Goal: Transaction & Acquisition: Purchase product/service

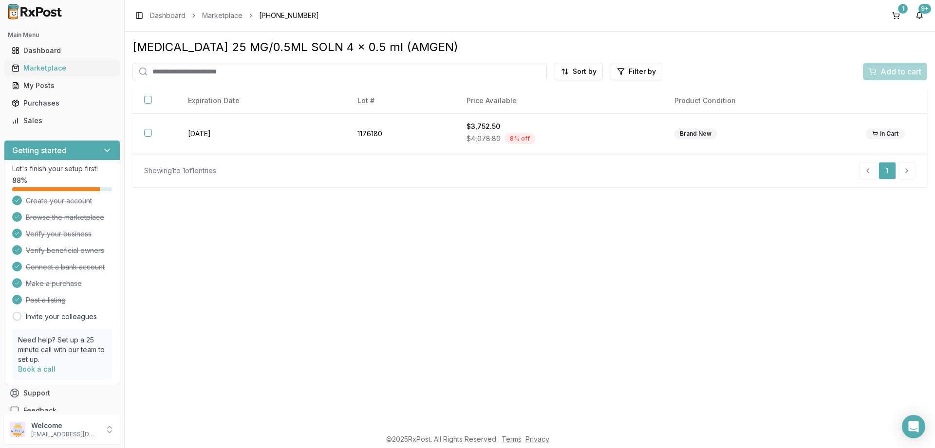
click at [53, 70] on div "Marketplace" at bounding box center [62, 68] width 101 height 10
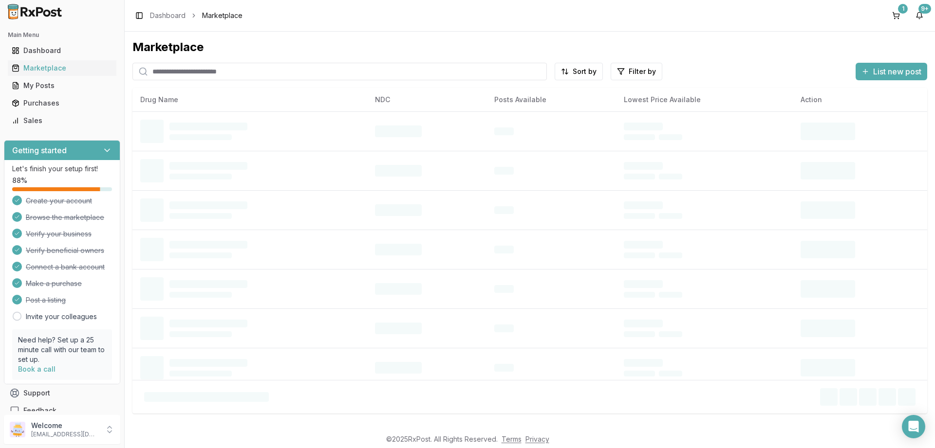
click at [208, 73] on input "search" at bounding box center [339, 72] width 414 height 18
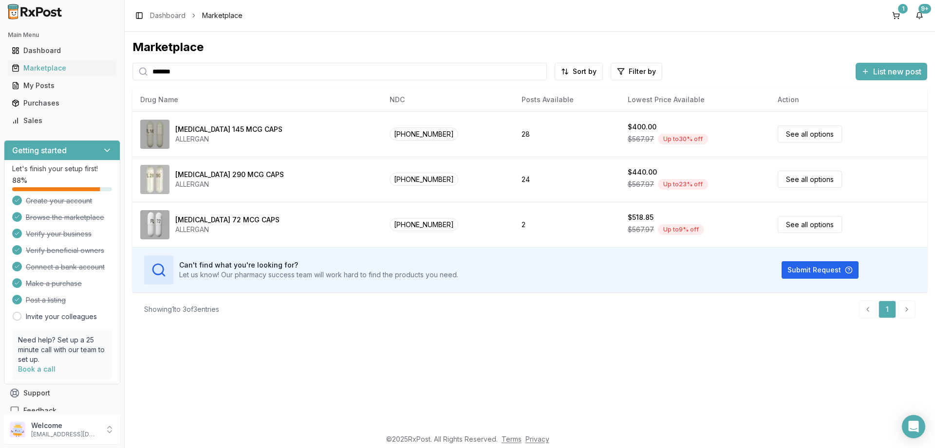
drag, startPoint x: 196, startPoint y: 74, endPoint x: 136, endPoint y: 65, distance: 60.0
click at [136, 65] on input "*******" at bounding box center [339, 72] width 414 height 18
paste input "******"
type input "**********"
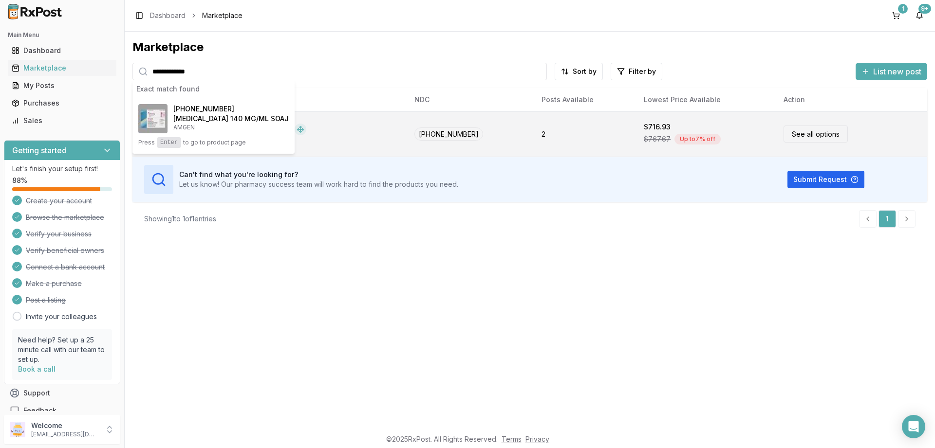
click at [809, 134] on link "See all options" at bounding box center [815, 134] width 64 height 17
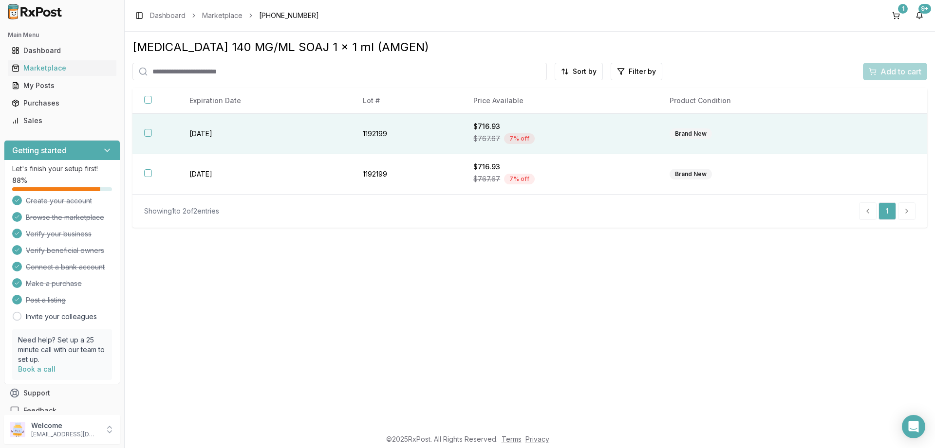
click at [149, 132] on button "button" at bounding box center [148, 133] width 8 height 8
click at [905, 70] on span "Add to cart" at bounding box center [900, 72] width 41 height 12
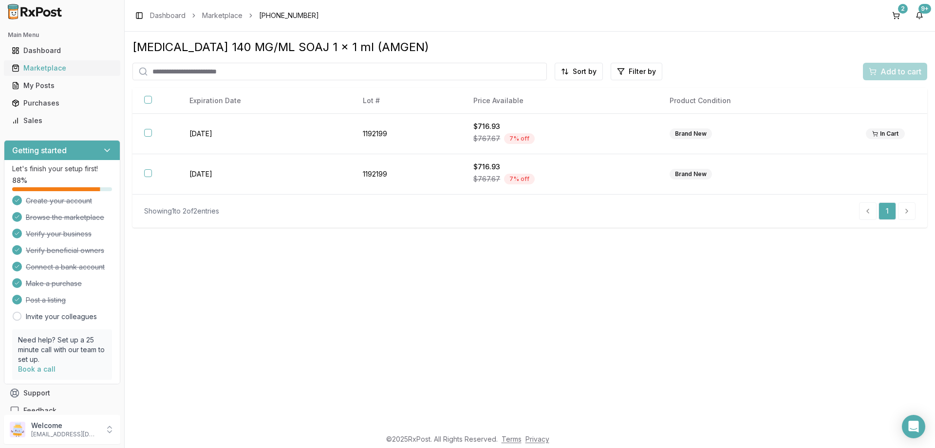
click at [44, 66] on div "Marketplace" at bounding box center [62, 68] width 101 height 10
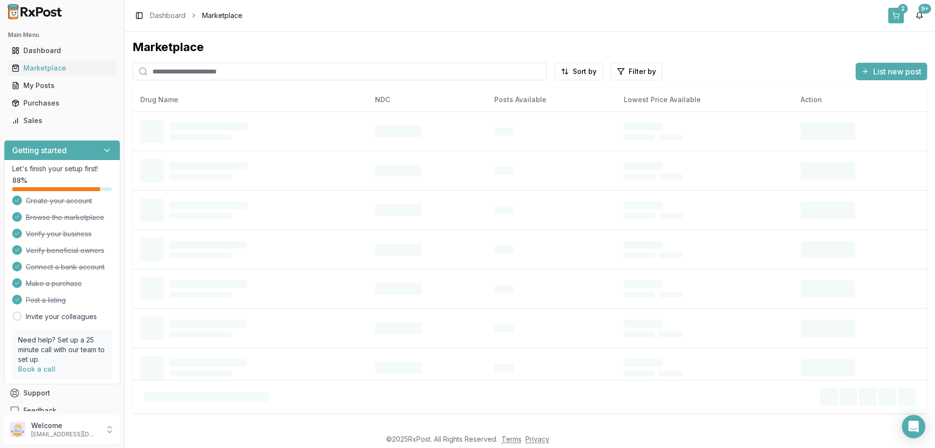
click at [900, 11] on div "2" at bounding box center [903, 9] width 10 height 10
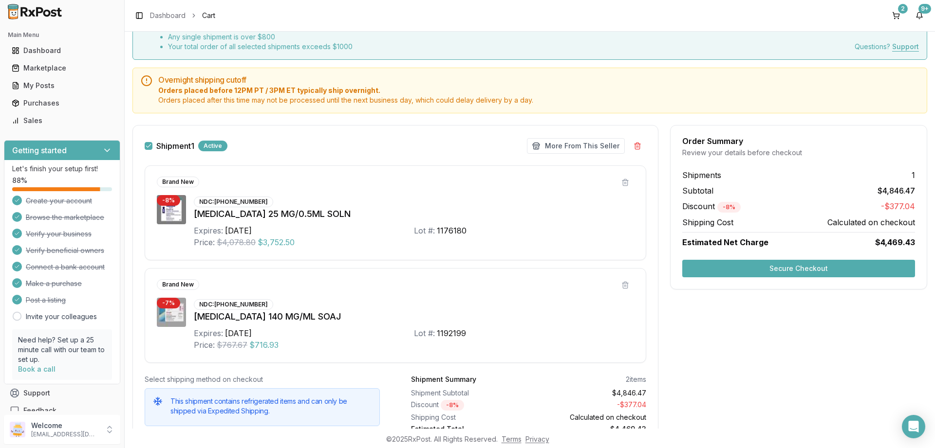
scroll to position [103, 0]
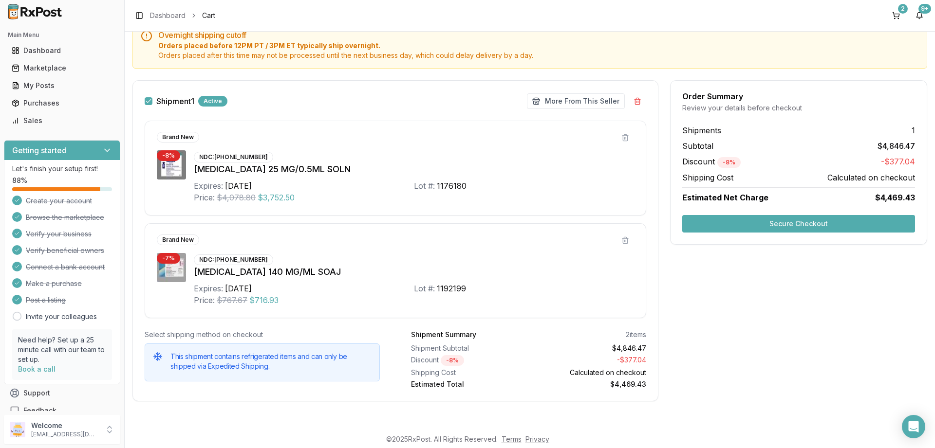
drag, startPoint x: 626, startPoint y: 141, endPoint x: 655, endPoint y: 206, distance: 72.1
click at [655, 206] on div "Brand New - 8 % NDC: 58406-0055-04 Enbrel 25 MG/0.5ML SOLN Expires: 2027-02-28 …" at bounding box center [395, 220] width 525 height 198
drag, startPoint x: 624, startPoint y: 137, endPoint x: 631, endPoint y: 207, distance: 71.0
click at [631, 207] on div "Brand New - 8 % NDC: 58406-0055-04 Enbrel 25 MG/0.5ML SOLN Expires: 2027-02-28 …" at bounding box center [395, 168] width 501 height 95
click at [627, 139] on button at bounding box center [625, 138] width 18 height 18
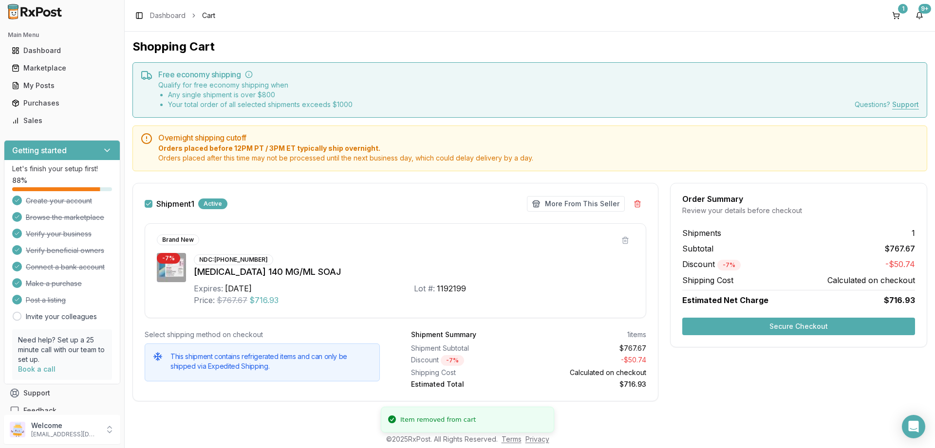
scroll to position [0, 0]
click at [48, 70] on div "Marketplace" at bounding box center [62, 68] width 101 height 10
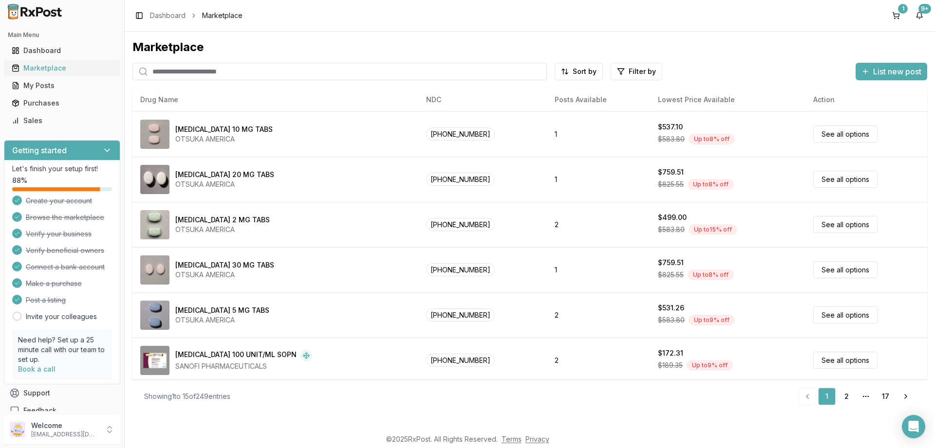
click at [42, 66] on div "Marketplace" at bounding box center [62, 68] width 101 height 10
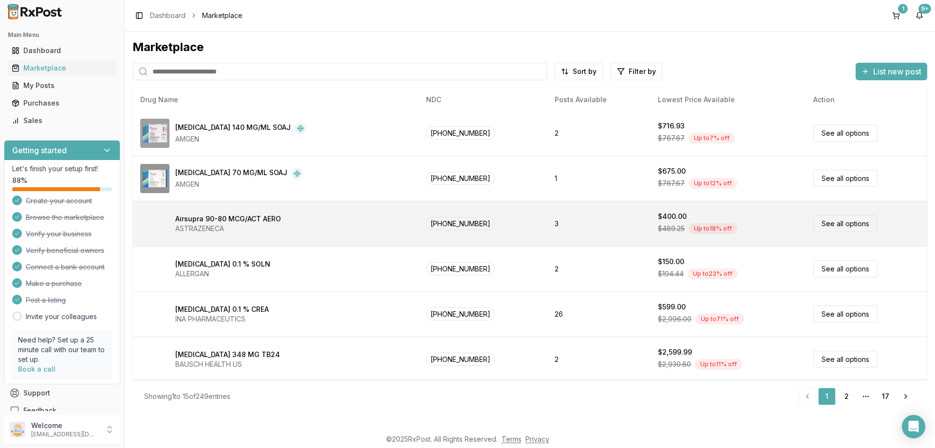
scroll to position [411, 0]
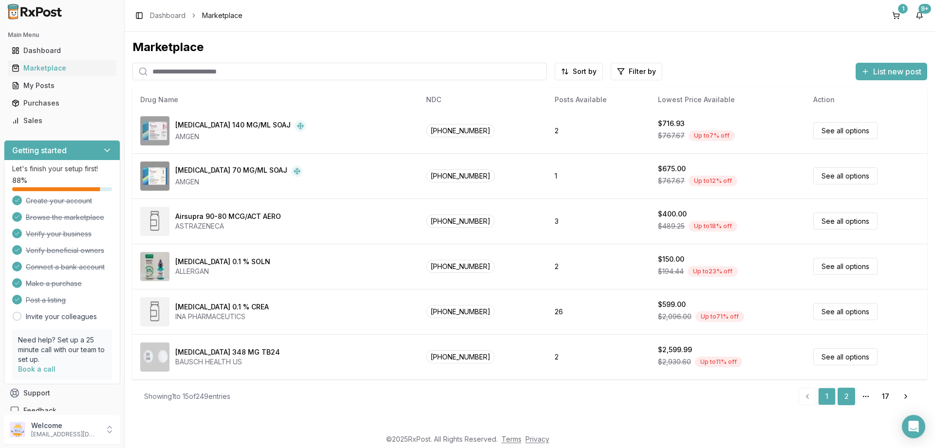
click at [844, 396] on link "2" at bounding box center [846, 397] width 18 height 18
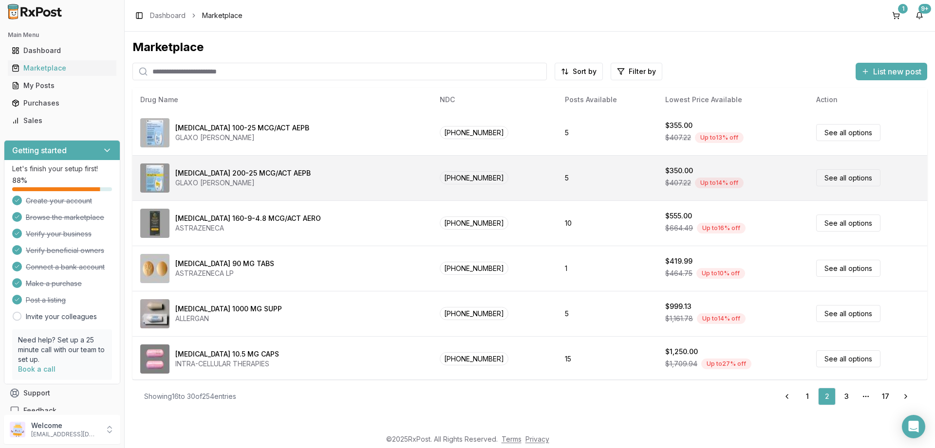
scroll to position [411, 0]
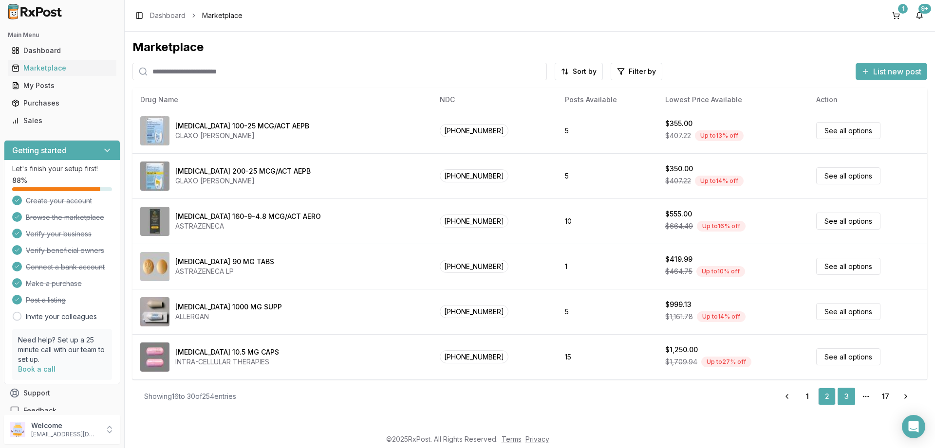
click at [849, 395] on link "3" at bounding box center [846, 397] width 18 height 18
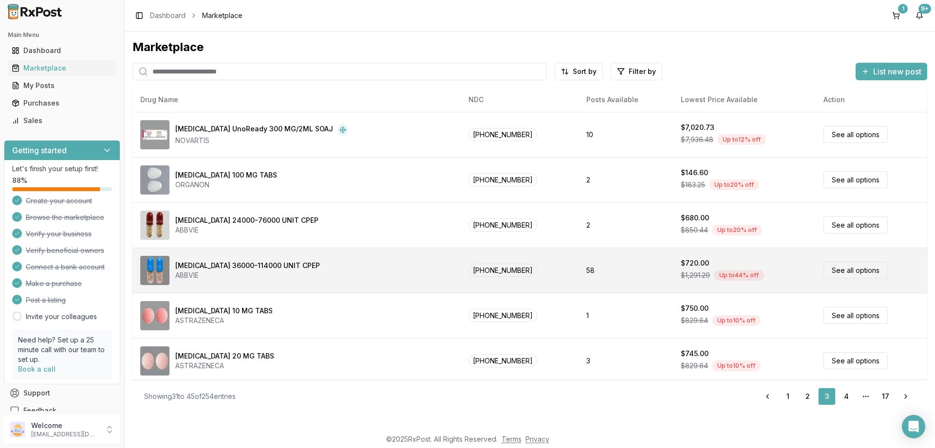
scroll to position [411, 0]
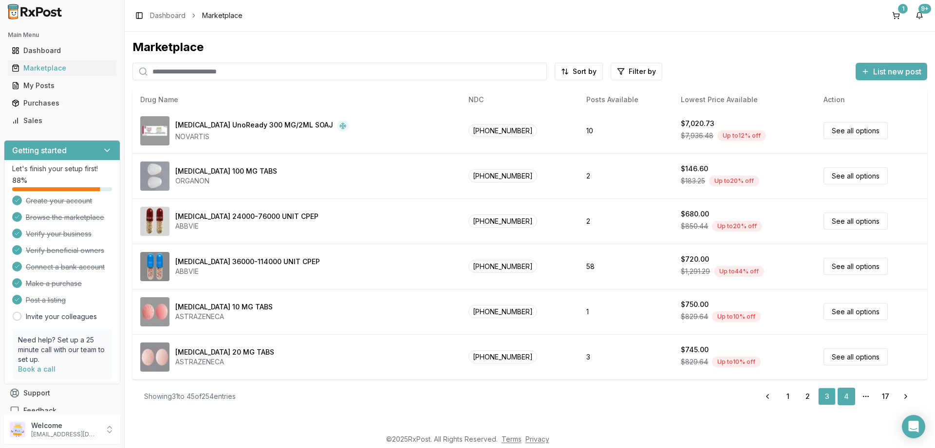
click at [843, 394] on link "4" at bounding box center [846, 397] width 18 height 18
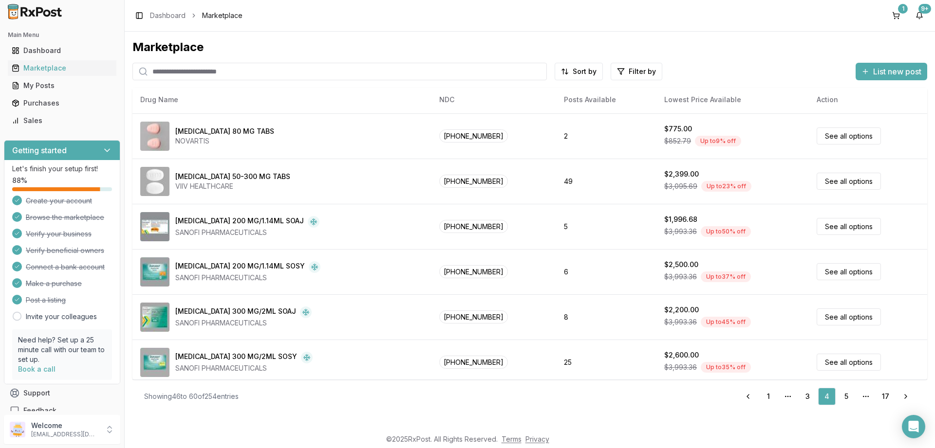
scroll to position [411, 0]
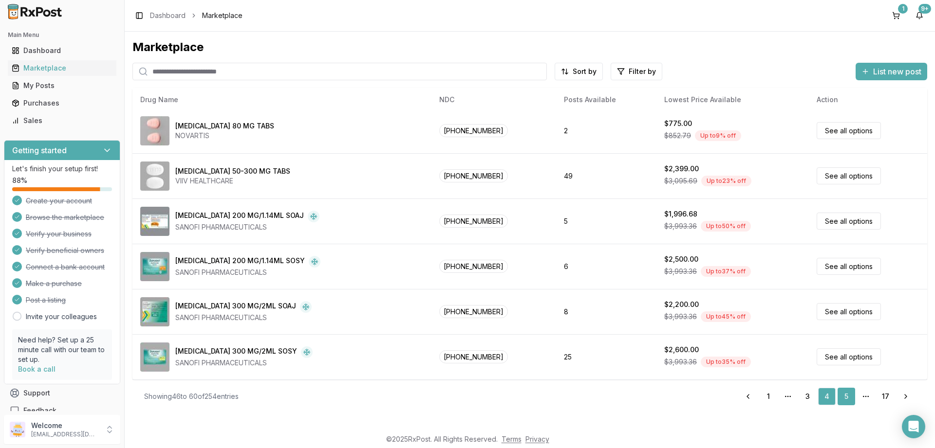
click at [850, 392] on link "5" at bounding box center [846, 397] width 18 height 18
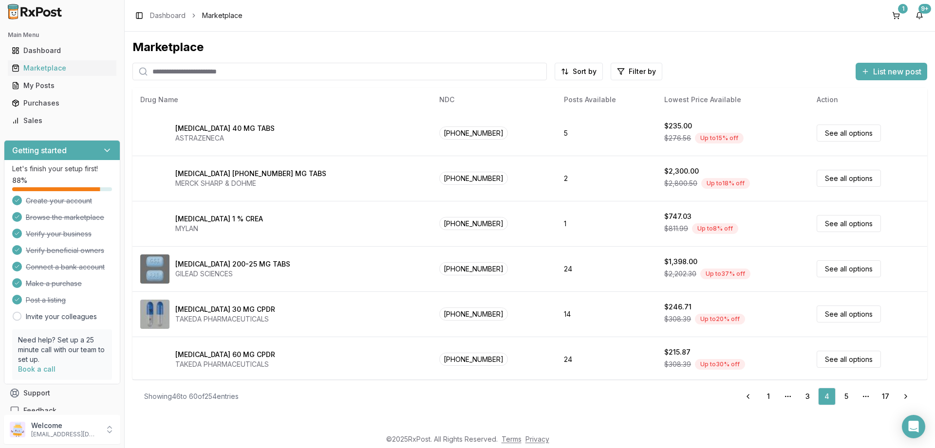
scroll to position [0, 0]
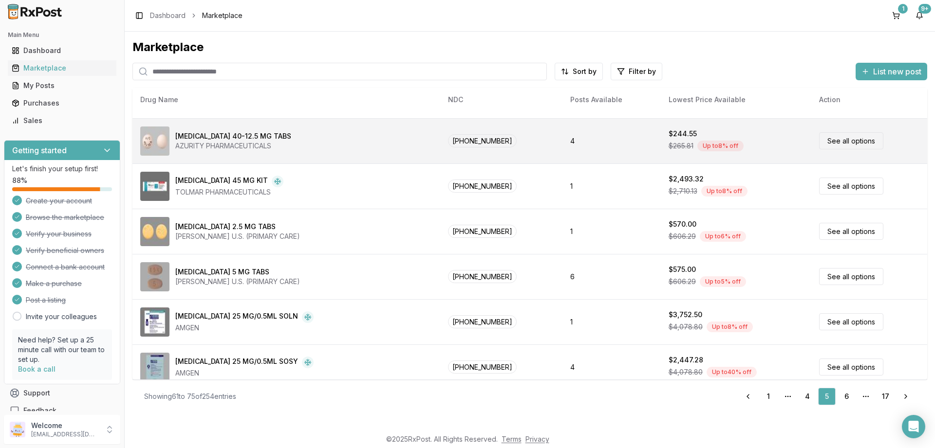
scroll to position [117, 0]
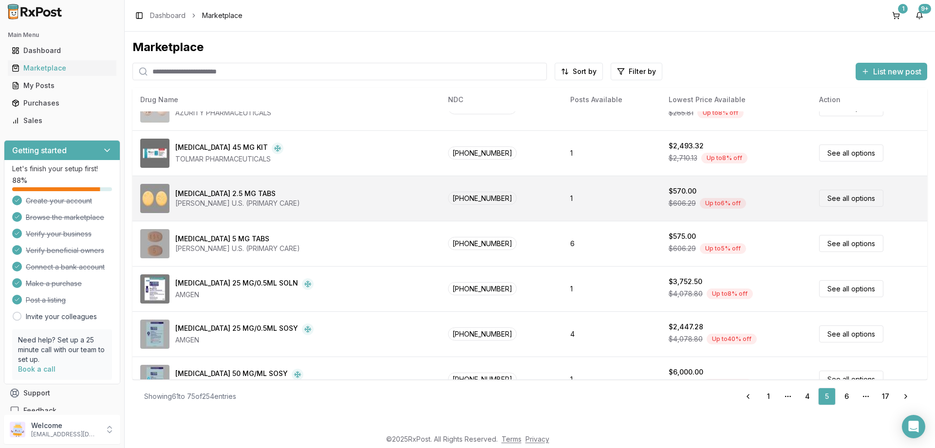
click at [841, 201] on link "See all options" at bounding box center [851, 198] width 64 height 17
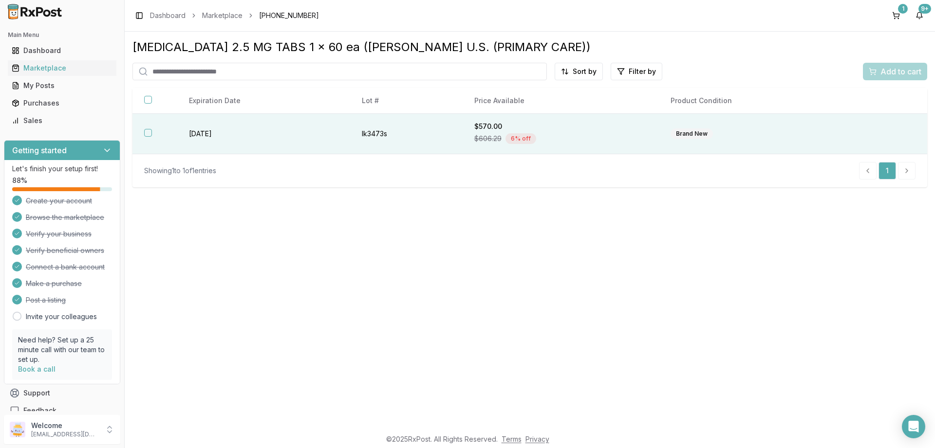
click at [148, 132] on button "button" at bounding box center [148, 133] width 8 height 8
click at [889, 72] on span "Add to cart" at bounding box center [900, 72] width 41 height 12
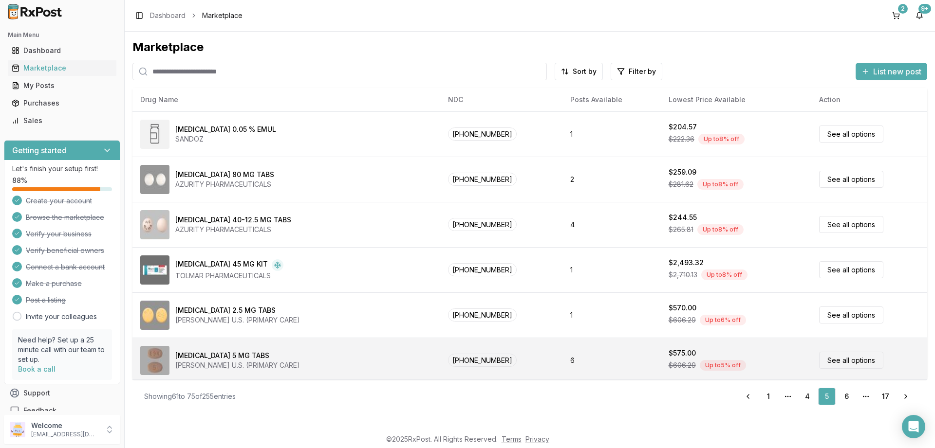
click at [839, 358] on link "See all options" at bounding box center [851, 360] width 64 height 17
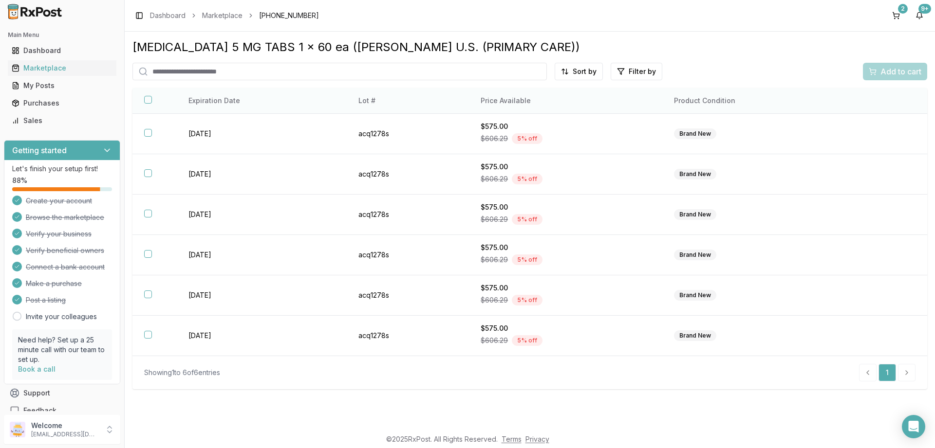
click at [148, 101] on button "button" at bounding box center [148, 100] width 8 height 8
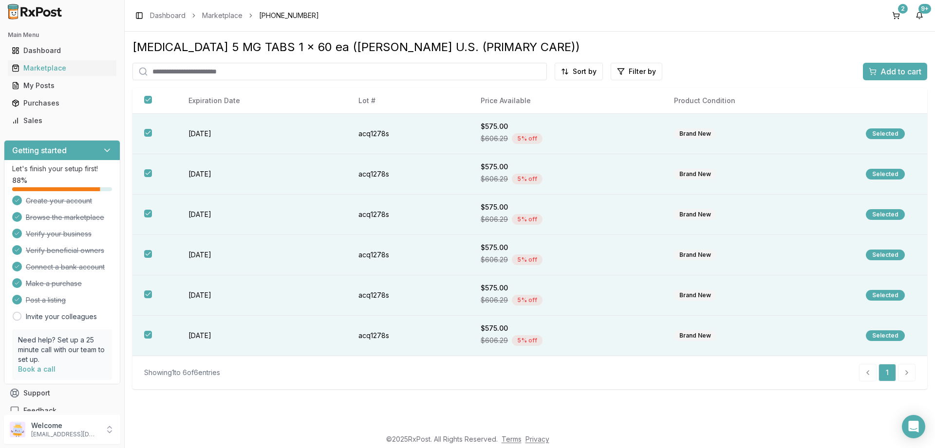
click at [895, 69] on span "Add to cart" at bounding box center [900, 72] width 41 height 12
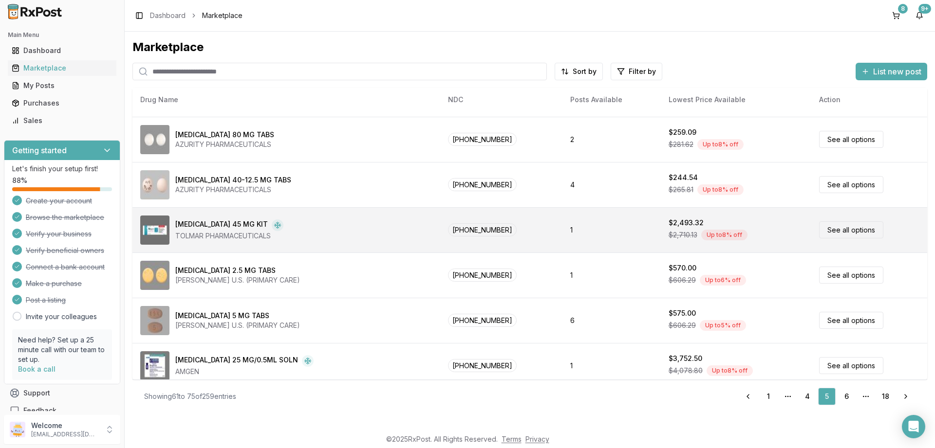
scroll to position [117, 0]
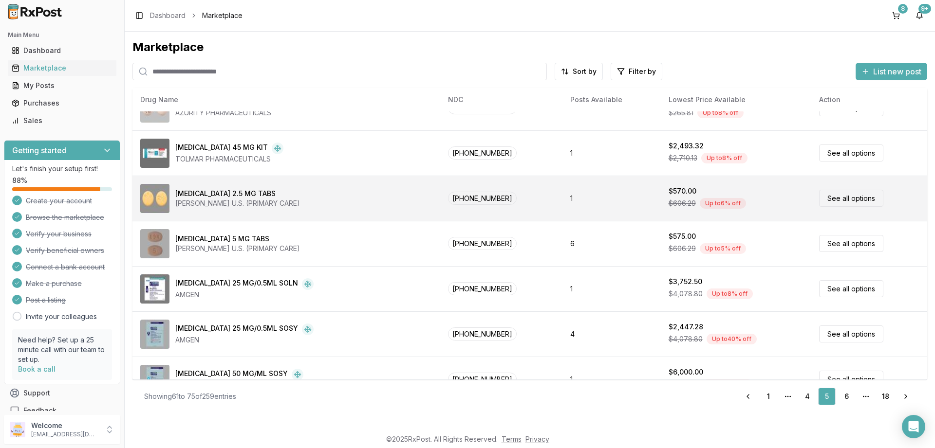
click at [839, 197] on link "See all options" at bounding box center [851, 198] width 64 height 17
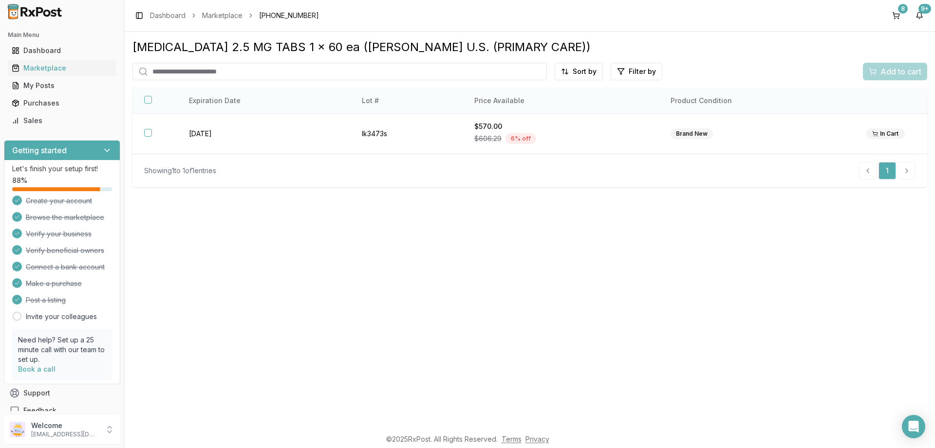
drag, startPoint x: 148, startPoint y: 103, endPoint x: 154, endPoint y: 105, distance: 7.0
click at [148, 103] on button "button" at bounding box center [148, 100] width 8 height 8
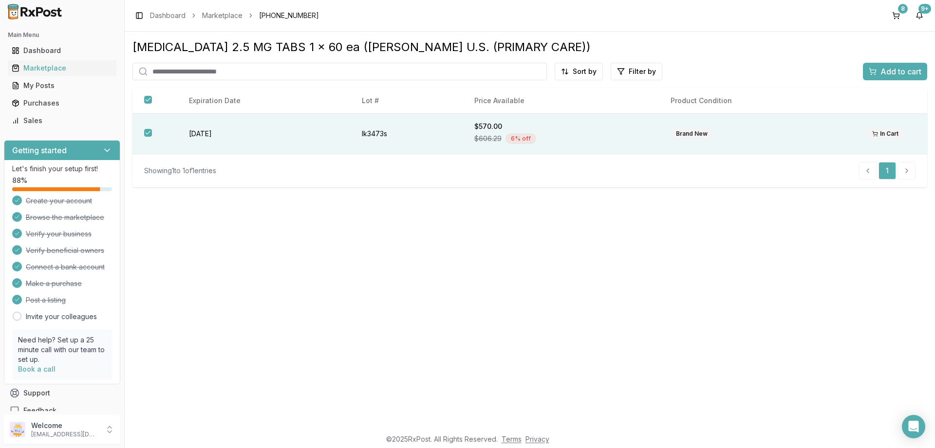
click at [887, 69] on span "Add to cart" at bounding box center [900, 72] width 41 height 12
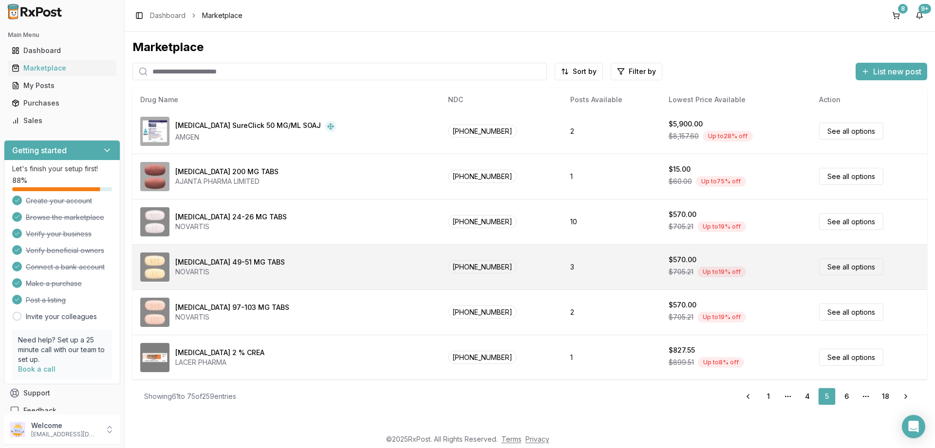
scroll to position [411, 0]
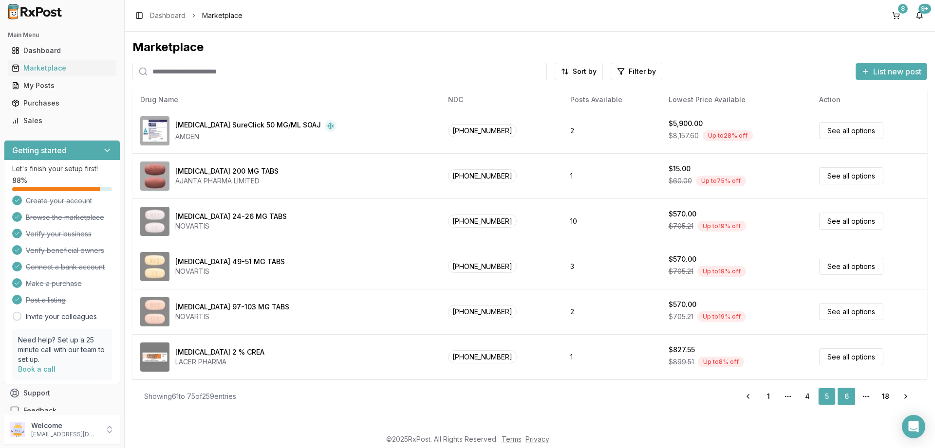
click at [845, 394] on link "6" at bounding box center [846, 397] width 18 height 18
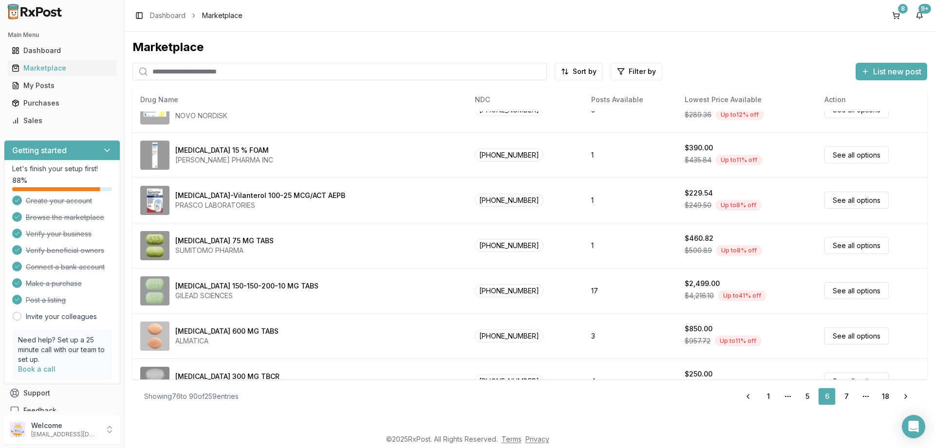
scroll to position [292, 0]
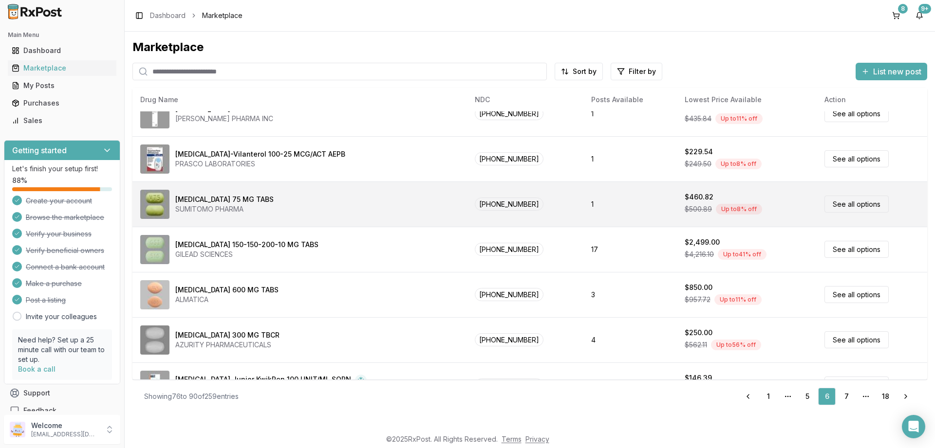
click at [863, 205] on link "See all options" at bounding box center [856, 204] width 64 height 17
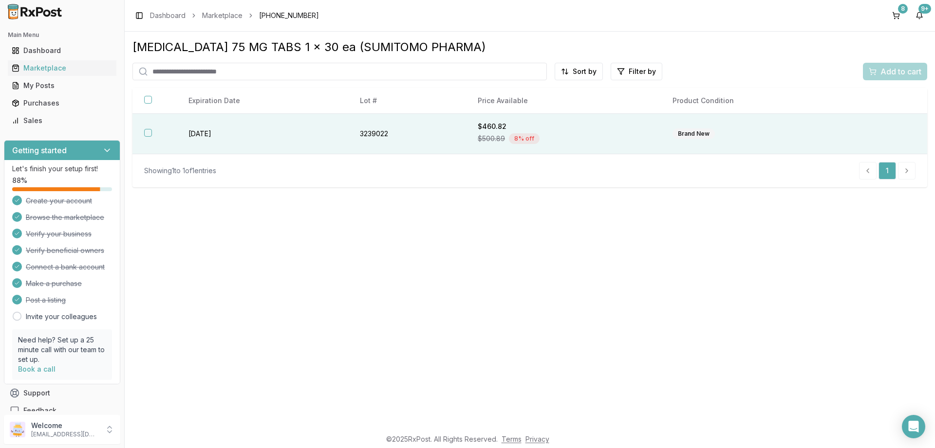
click at [150, 134] on button "button" at bounding box center [148, 133] width 8 height 8
click at [889, 71] on span "Add to cart" at bounding box center [900, 72] width 41 height 12
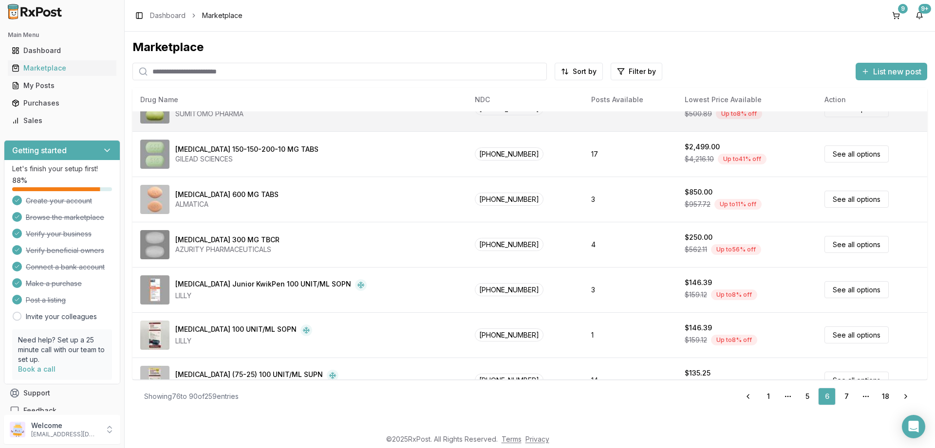
scroll to position [411, 0]
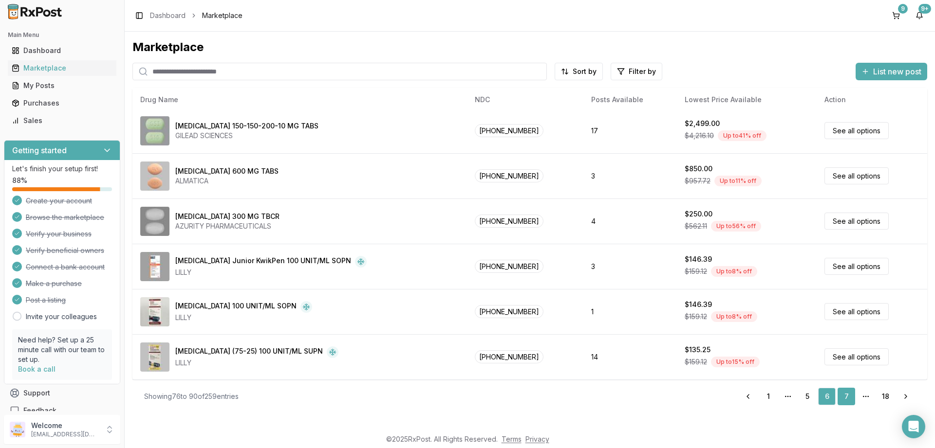
click at [848, 398] on link "7" at bounding box center [846, 397] width 18 height 18
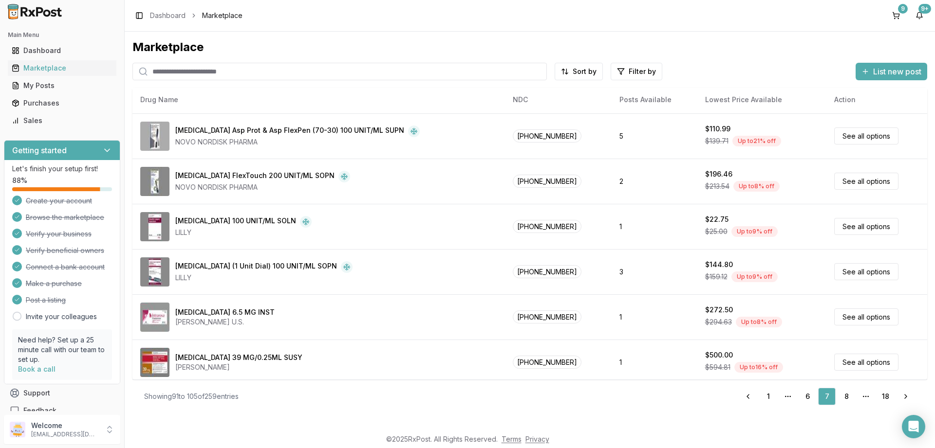
scroll to position [411, 0]
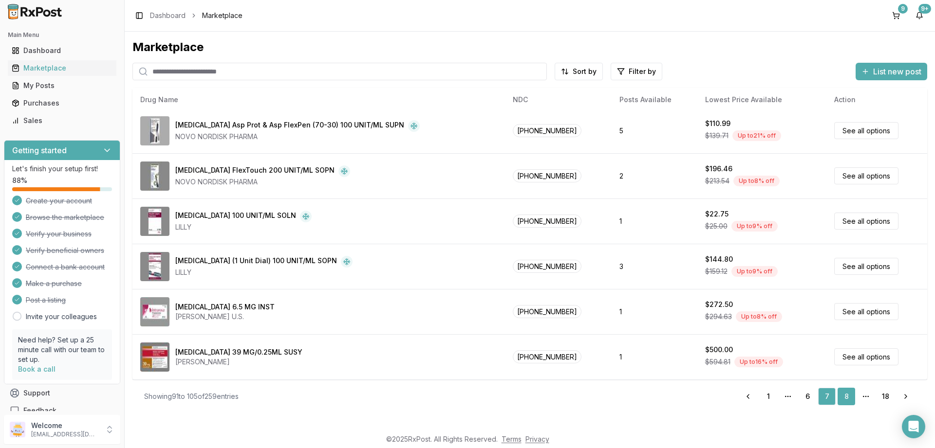
click at [848, 395] on link "8" at bounding box center [846, 397] width 18 height 18
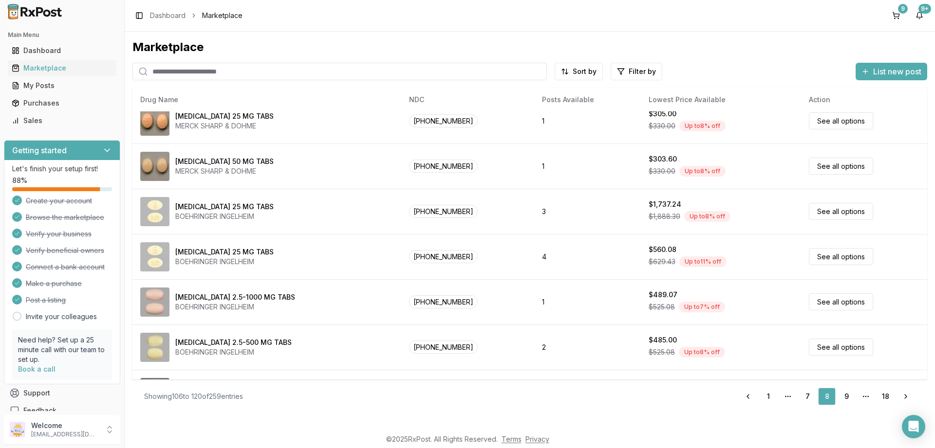
scroll to position [175, 0]
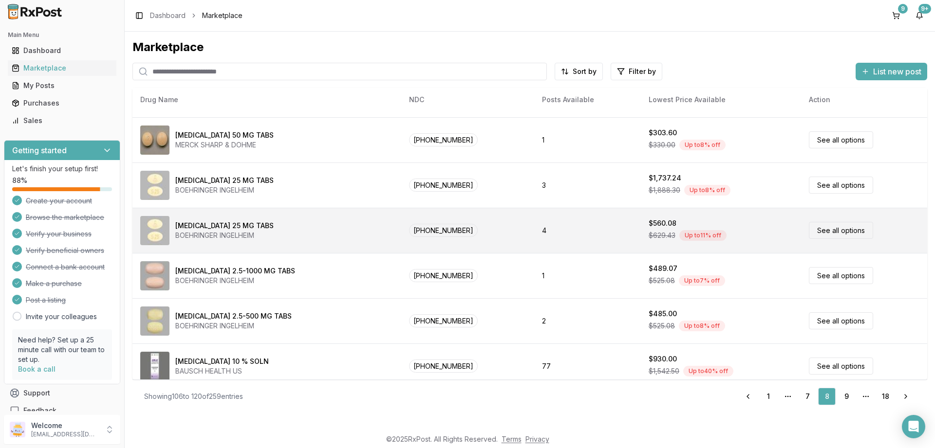
click at [818, 231] on link "See all options" at bounding box center [841, 230] width 64 height 17
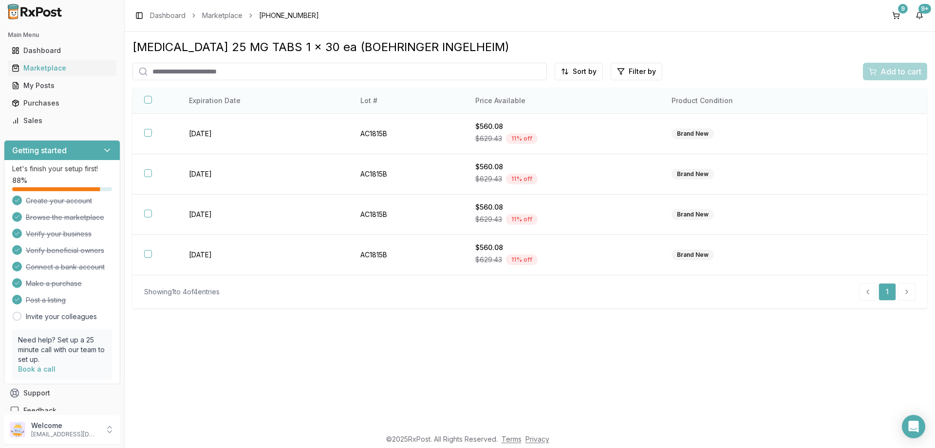
click at [146, 103] on button "button" at bounding box center [148, 100] width 8 height 8
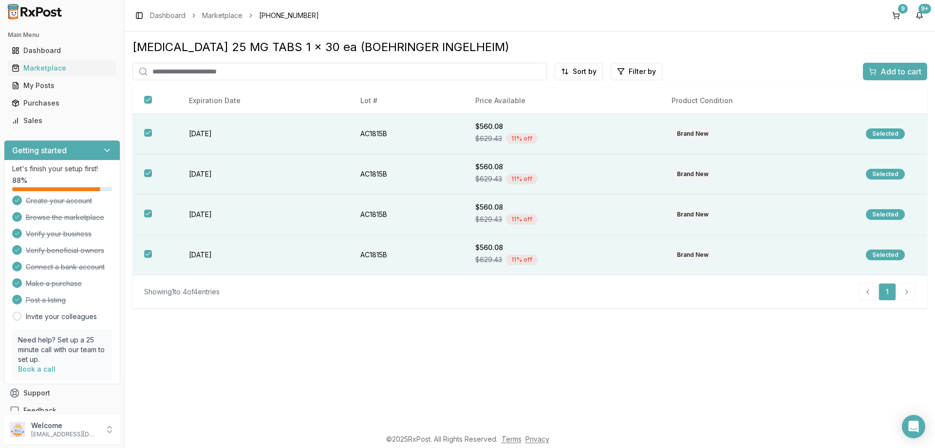
click at [894, 70] on span "Add to cart" at bounding box center [900, 72] width 41 height 12
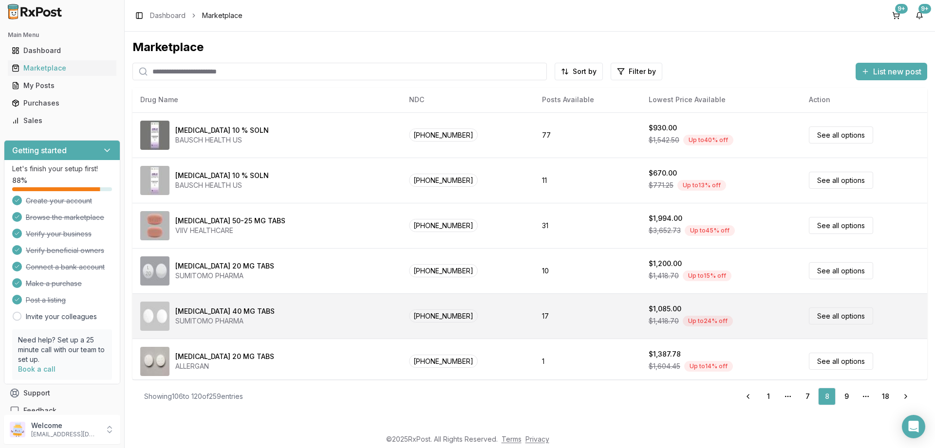
scroll to position [411, 0]
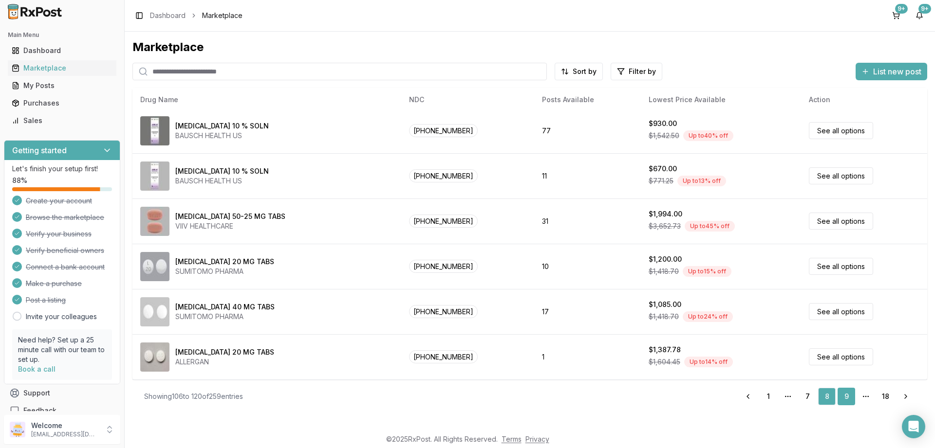
click at [848, 398] on link "9" at bounding box center [846, 397] width 18 height 18
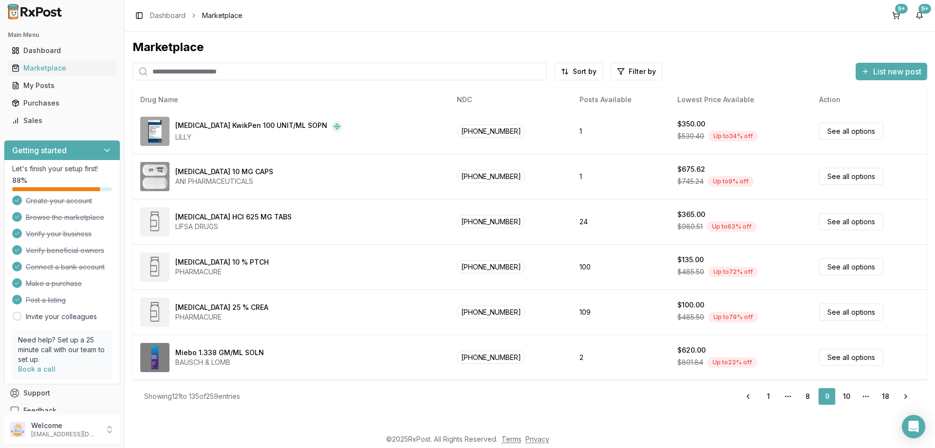
scroll to position [411, 0]
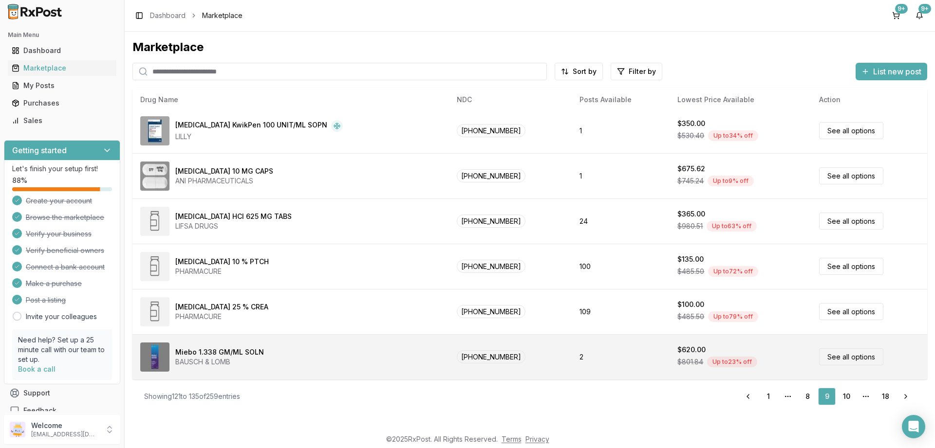
click at [825, 355] on link "See all options" at bounding box center [851, 357] width 64 height 17
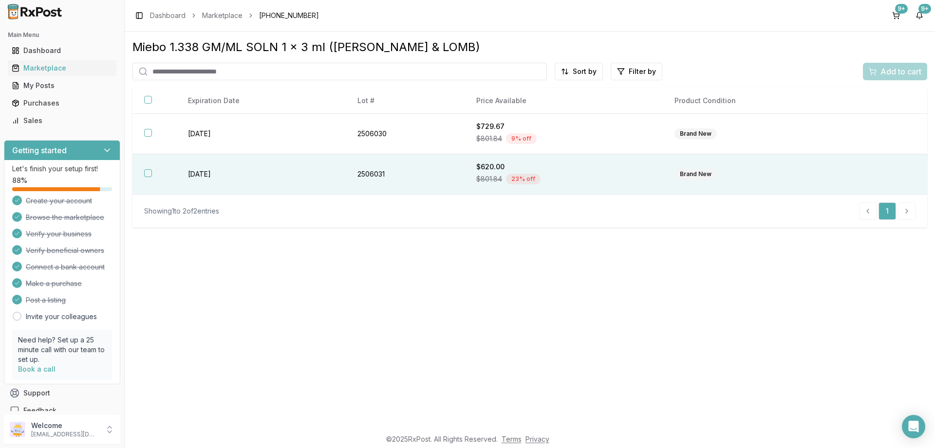
click at [149, 176] on button "button" at bounding box center [148, 173] width 8 height 8
click at [890, 70] on span "Add to cart" at bounding box center [900, 72] width 41 height 12
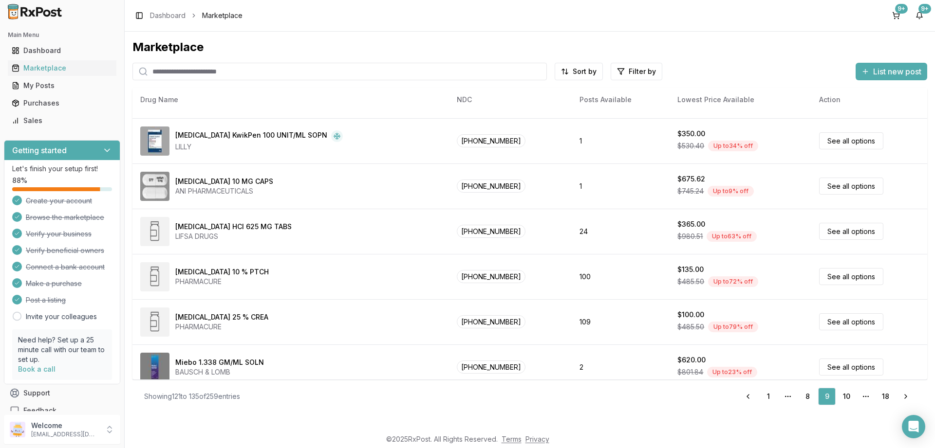
scroll to position [411, 0]
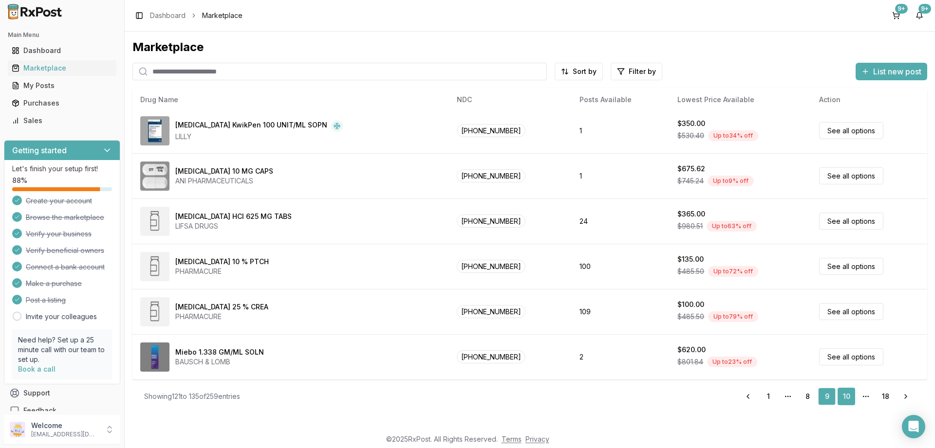
click at [844, 392] on link "10" at bounding box center [846, 397] width 18 height 18
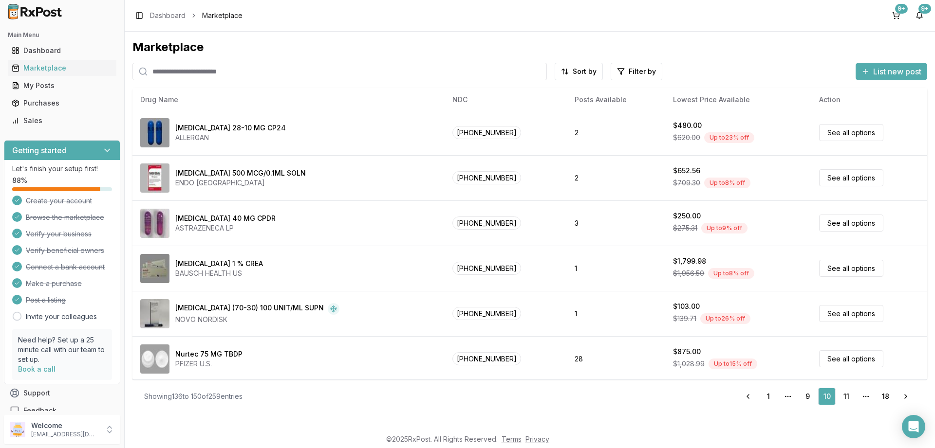
scroll to position [411, 0]
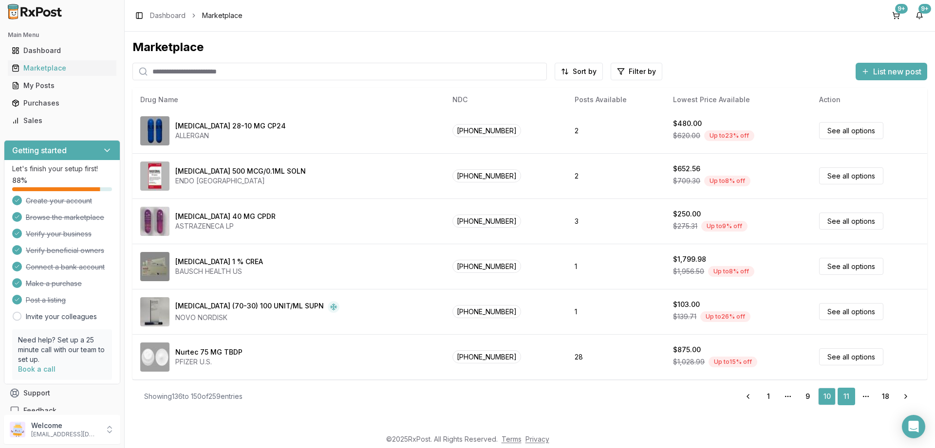
click at [845, 395] on link "11" at bounding box center [846, 397] width 18 height 18
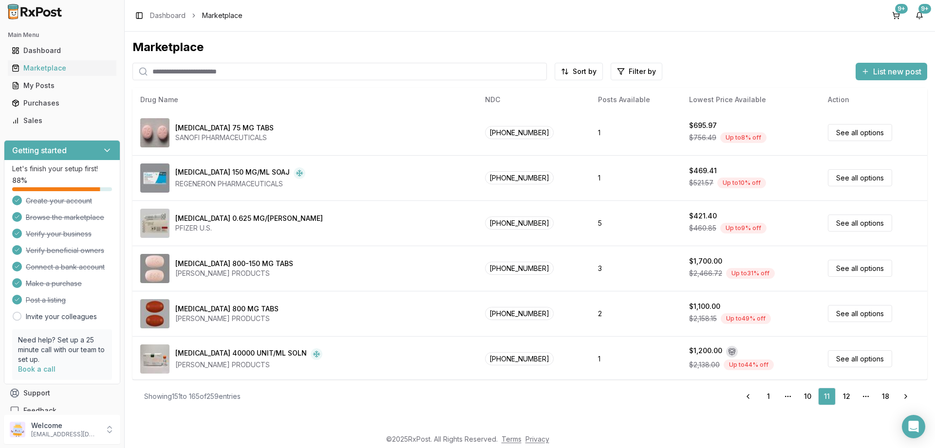
scroll to position [411, 0]
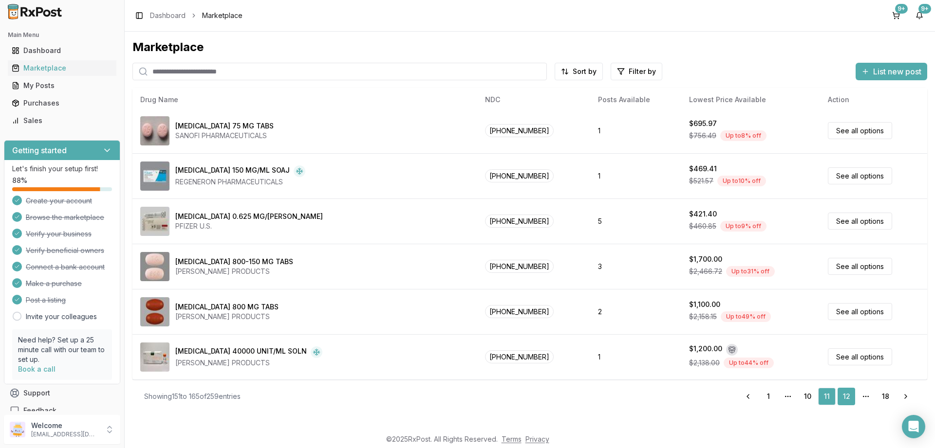
click at [848, 394] on link "12" at bounding box center [846, 397] width 18 height 18
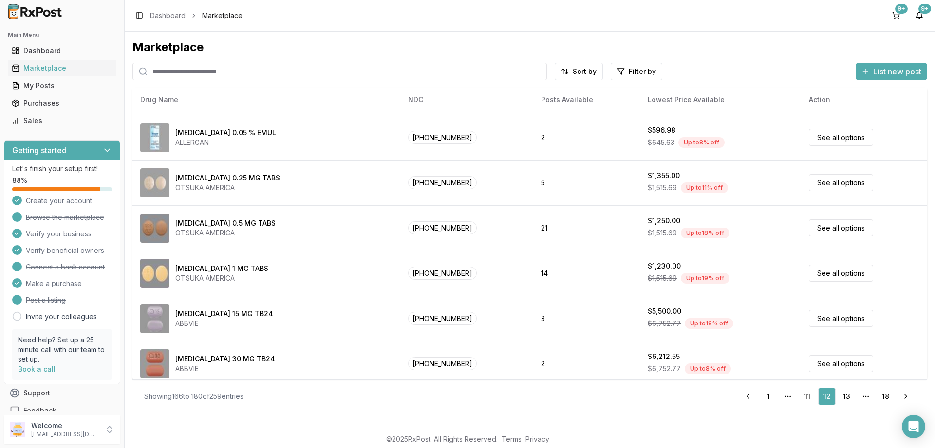
scroll to position [411, 0]
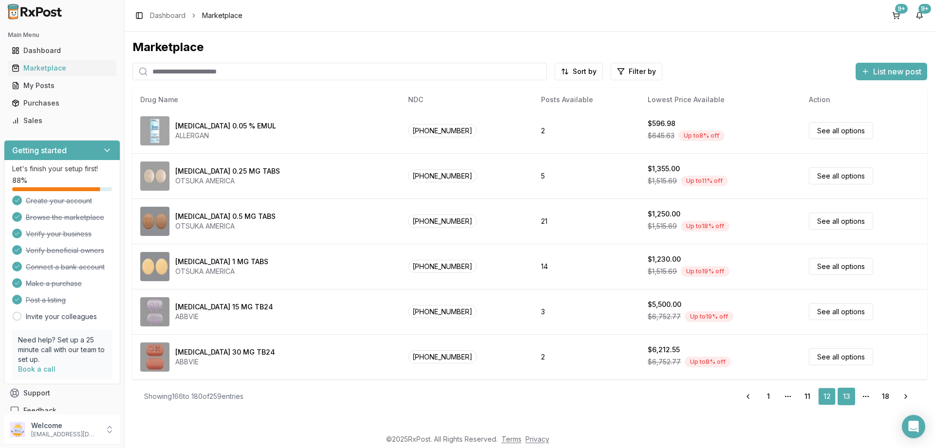
click at [849, 396] on link "13" at bounding box center [846, 397] width 18 height 18
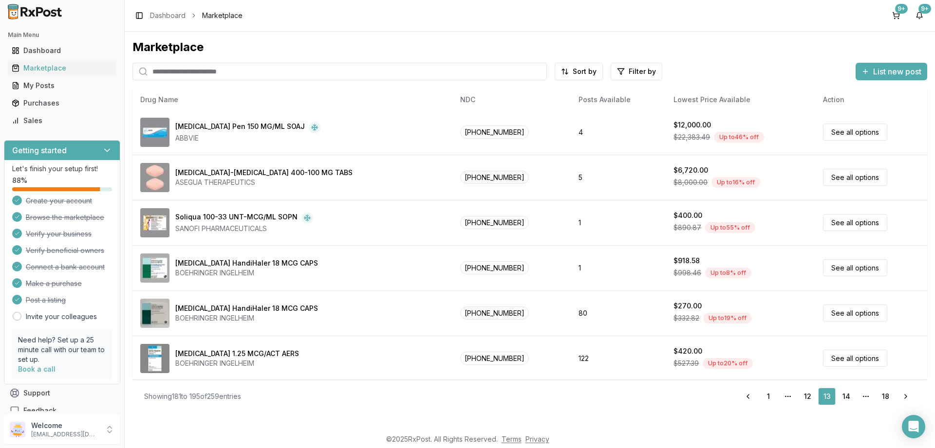
scroll to position [411, 0]
click at [845, 395] on link "14" at bounding box center [846, 397] width 18 height 18
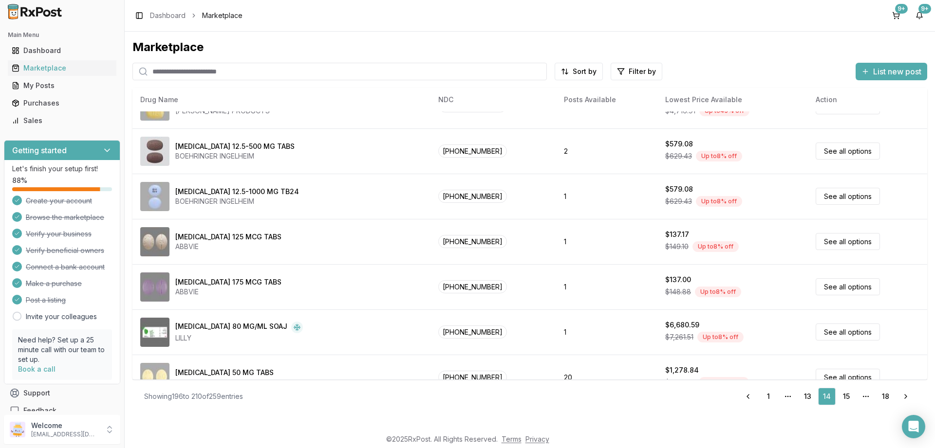
scroll to position [411, 0]
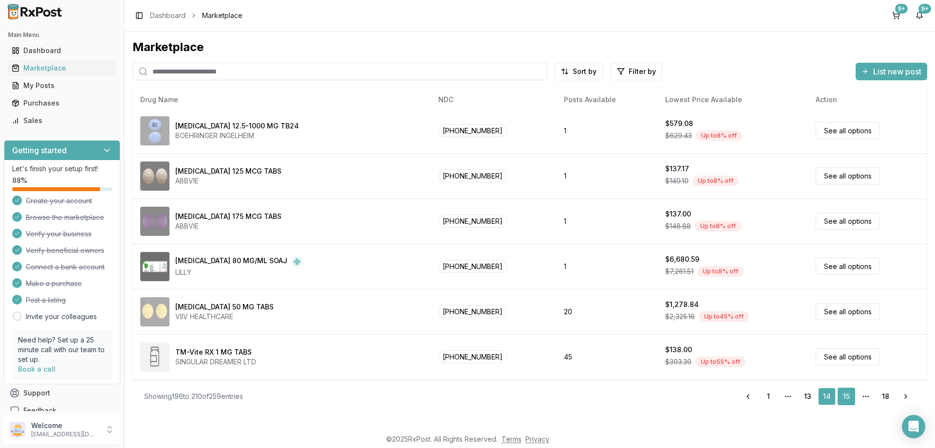
click at [847, 393] on link "15" at bounding box center [846, 397] width 18 height 18
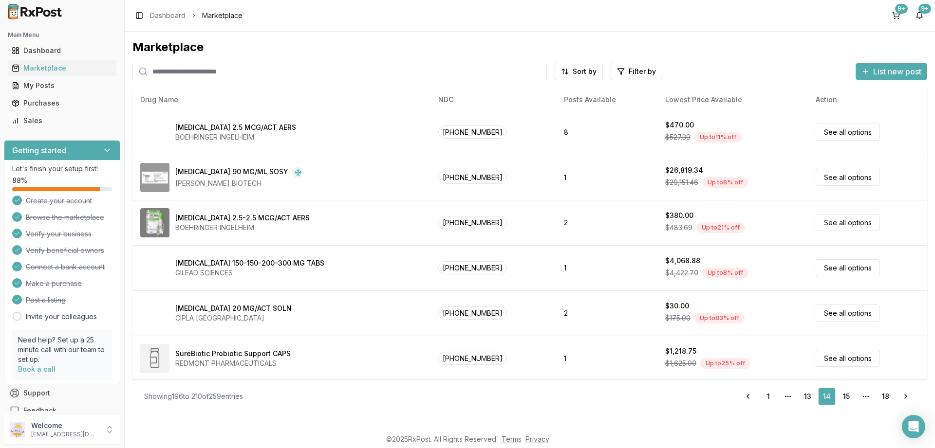
scroll to position [0, 0]
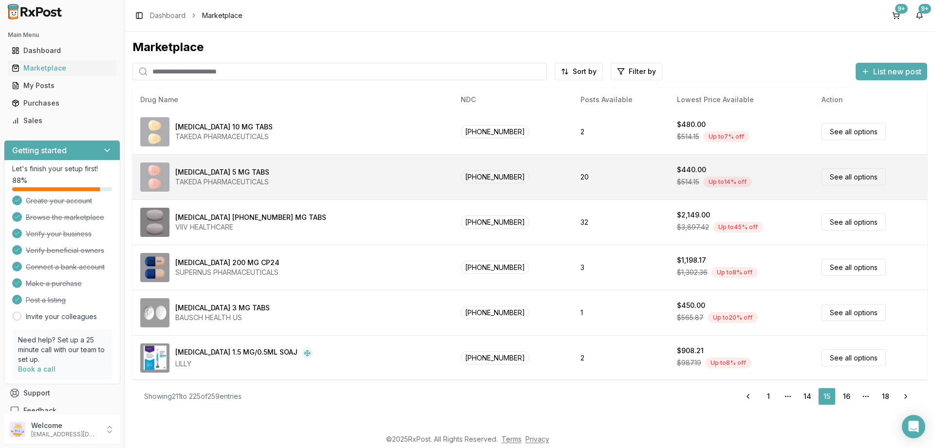
scroll to position [409, 0]
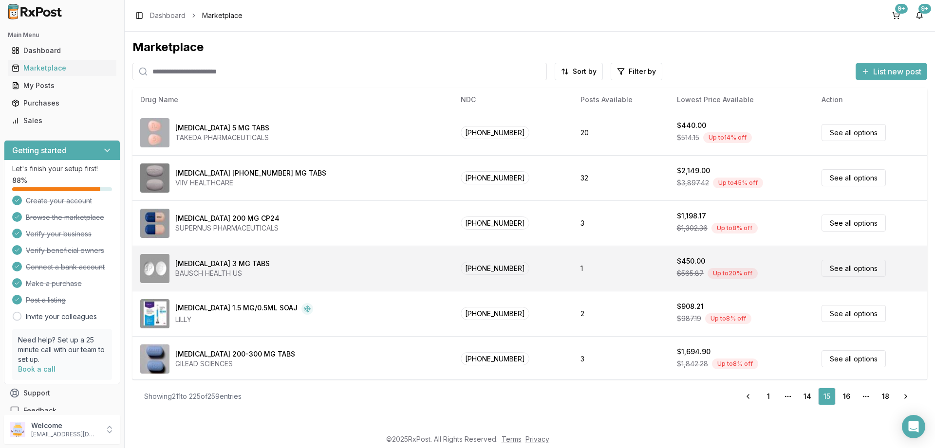
click at [836, 264] on link "See all options" at bounding box center [853, 268] width 64 height 17
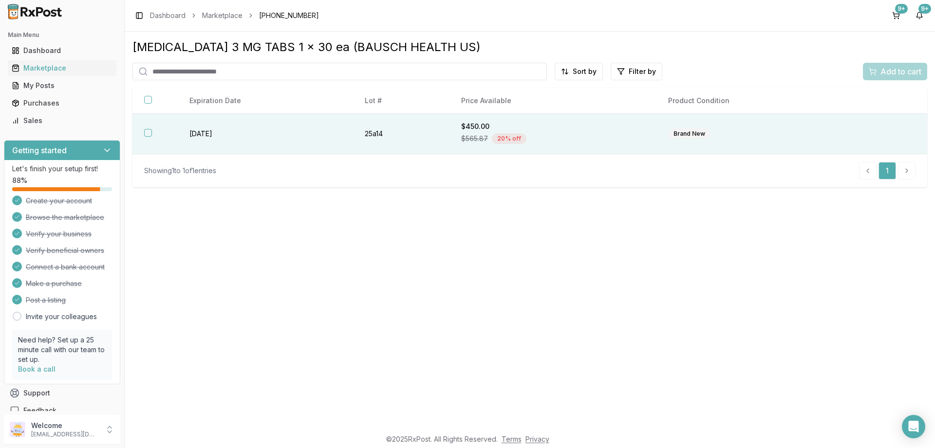
drag, startPoint x: 145, startPoint y: 135, endPoint x: 204, endPoint y: 139, distance: 60.0
click at [145, 135] on button "button" at bounding box center [148, 133] width 8 height 8
click at [891, 67] on span "Add to cart" at bounding box center [900, 72] width 41 height 12
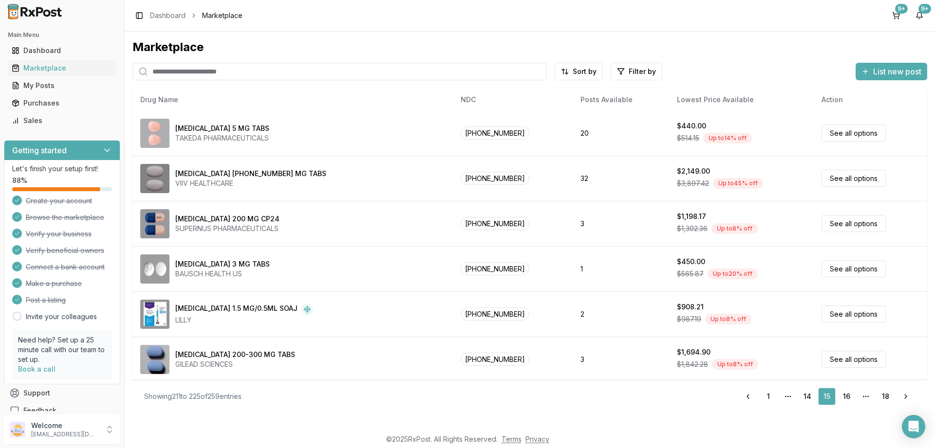
scroll to position [411, 0]
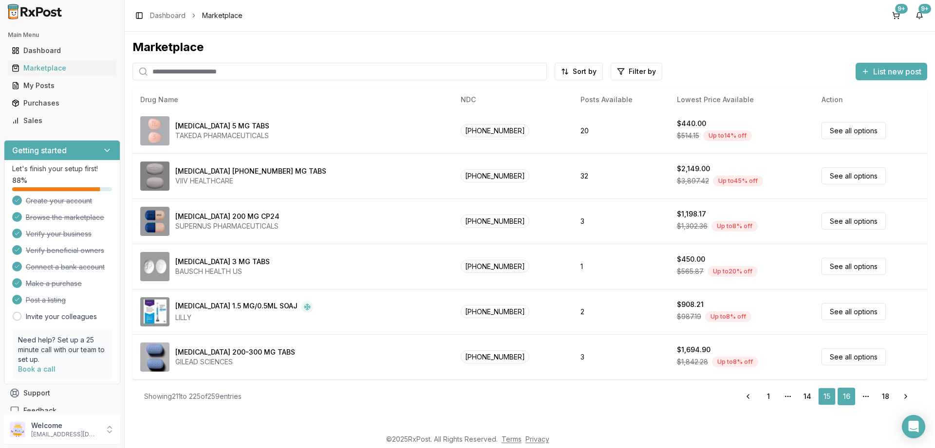
click at [847, 396] on link "16" at bounding box center [846, 397] width 18 height 18
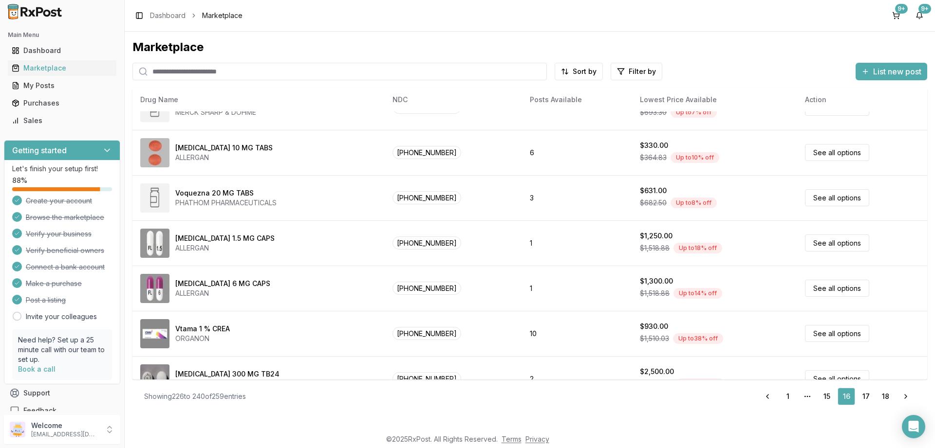
scroll to position [411, 0]
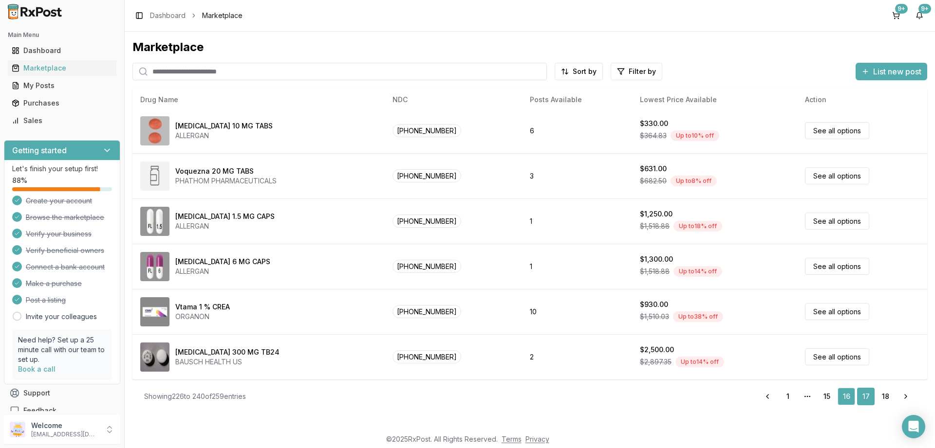
click at [868, 393] on link "17" at bounding box center [866, 397] width 18 height 18
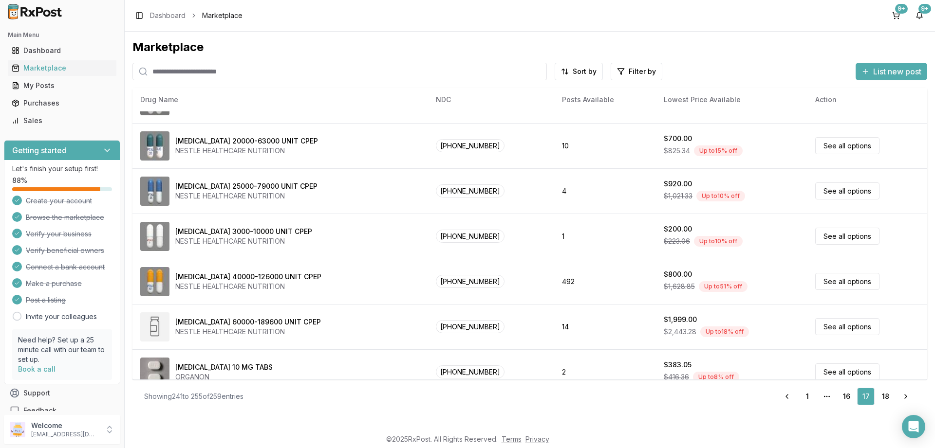
scroll to position [411, 0]
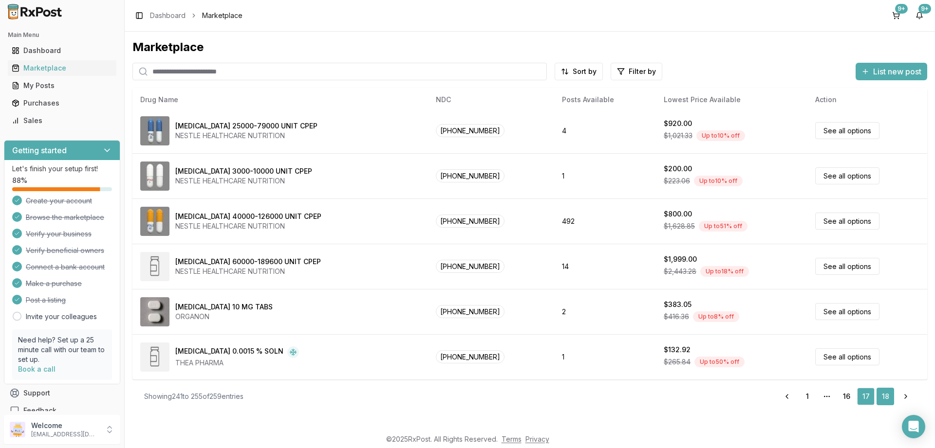
click at [883, 394] on link "18" at bounding box center [885, 397] width 18 height 18
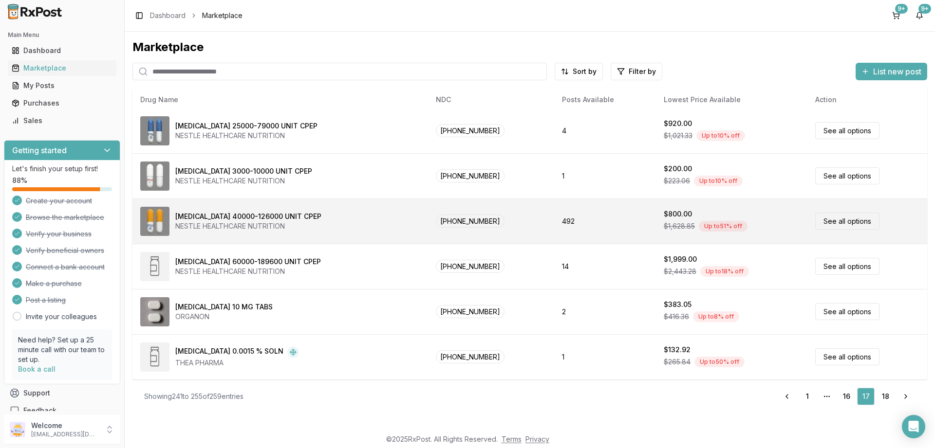
scroll to position [2, 0]
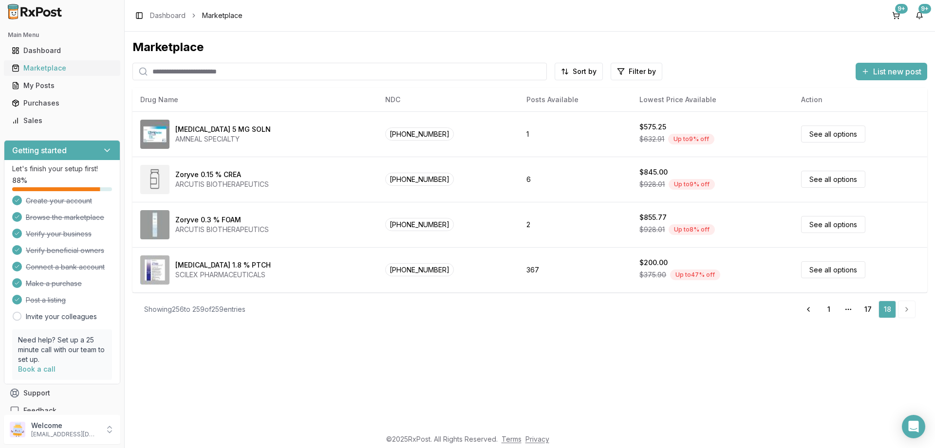
click at [35, 69] on div "Marketplace" at bounding box center [62, 68] width 101 height 10
click at [890, 12] on button "9+" at bounding box center [896, 16] width 16 height 16
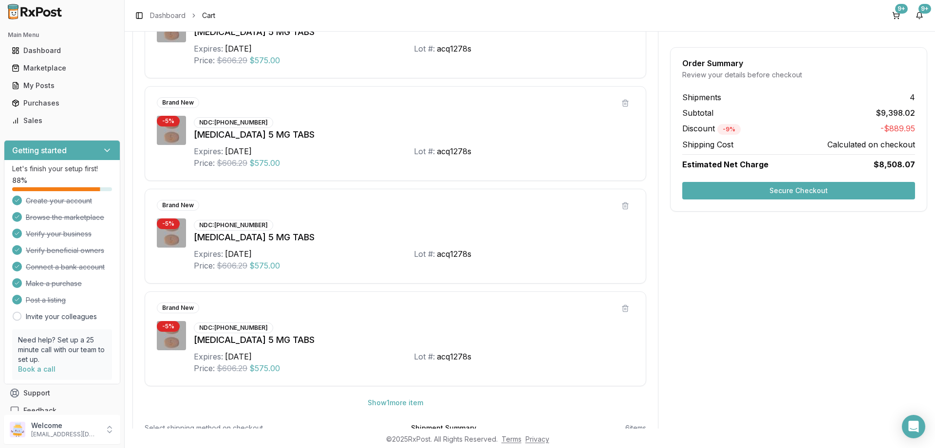
scroll to position [1843, 0]
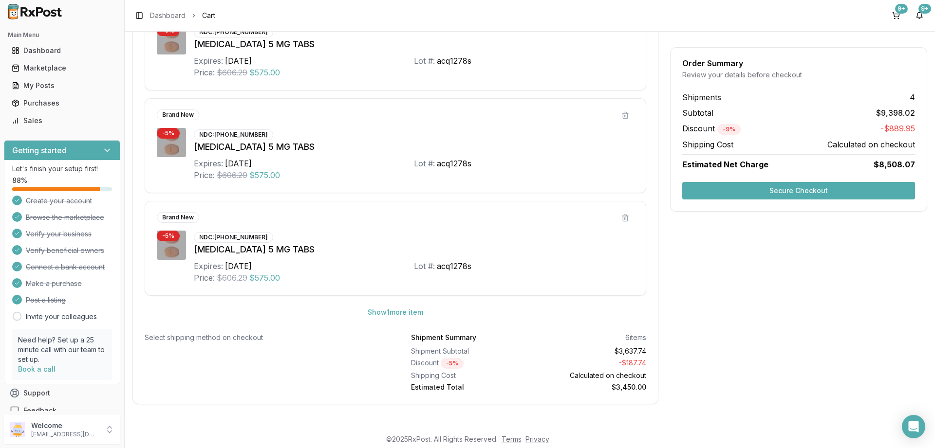
click at [800, 191] on button "Secure Checkout" at bounding box center [798, 191] width 233 height 18
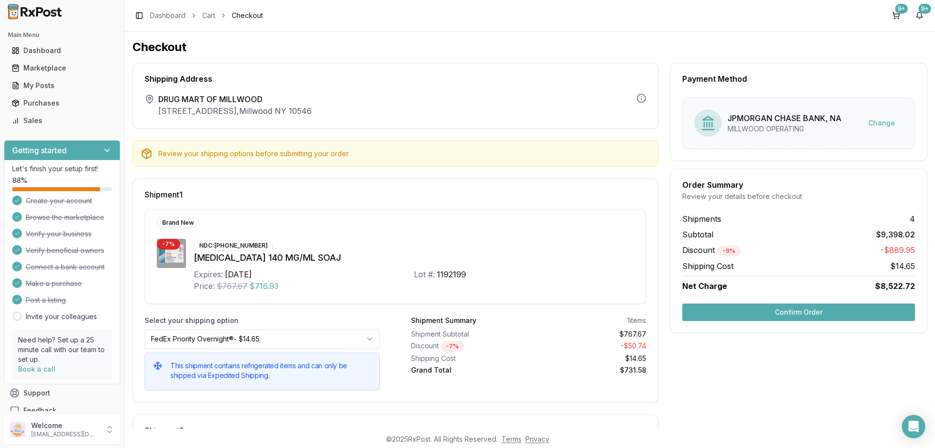
click at [802, 312] on button "Confirm Order" at bounding box center [798, 313] width 233 height 18
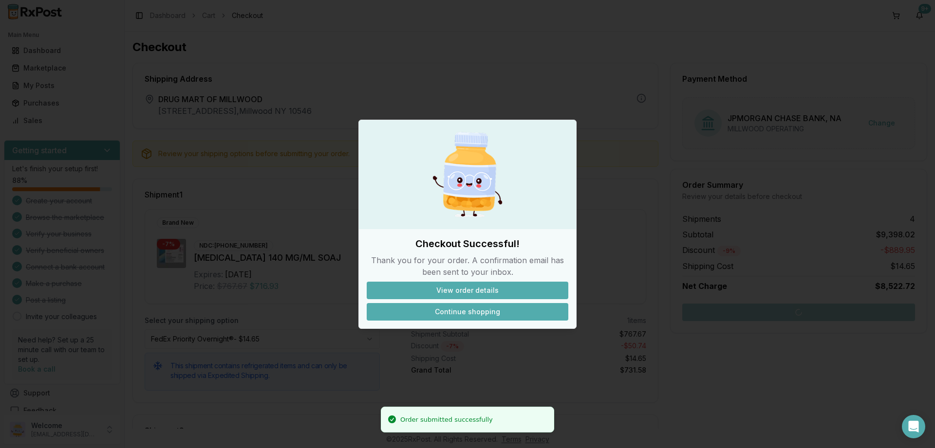
click at [466, 314] on button "Continue shopping" at bounding box center [468, 312] width 202 height 18
